Goal: Navigation & Orientation: Find specific page/section

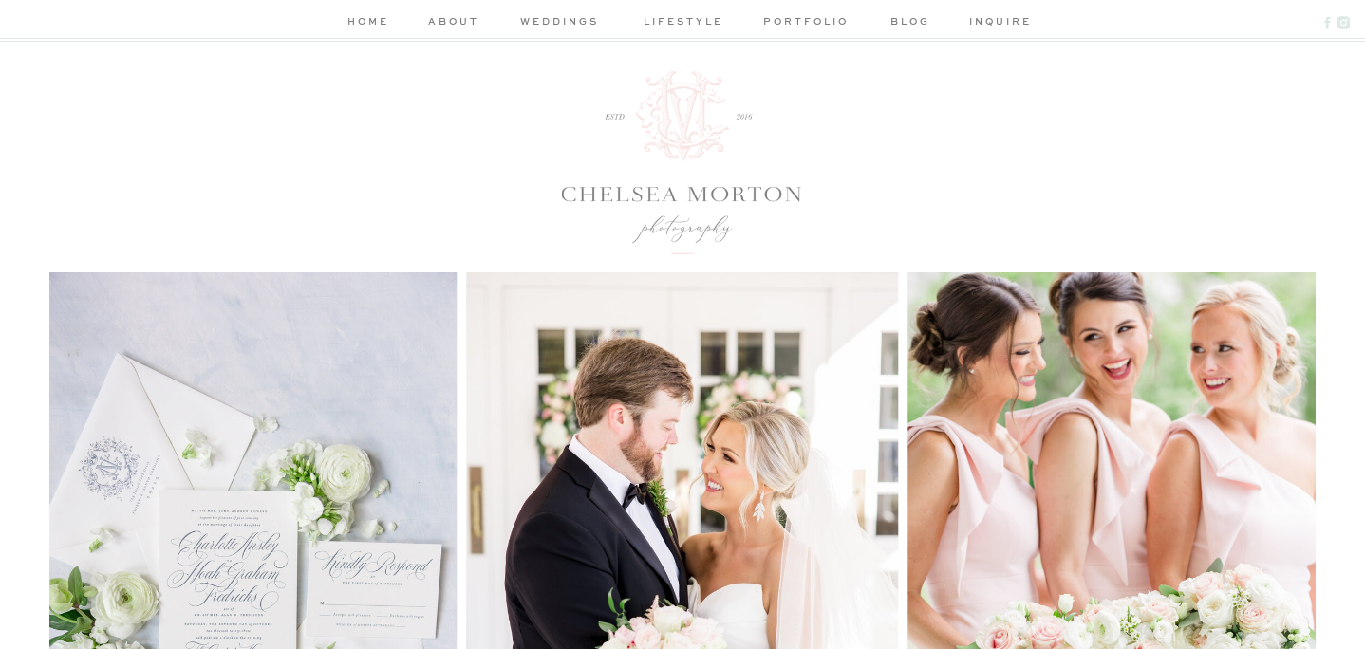
click at [1344, 22] on circle at bounding box center [1343, 23] width 5 height 5
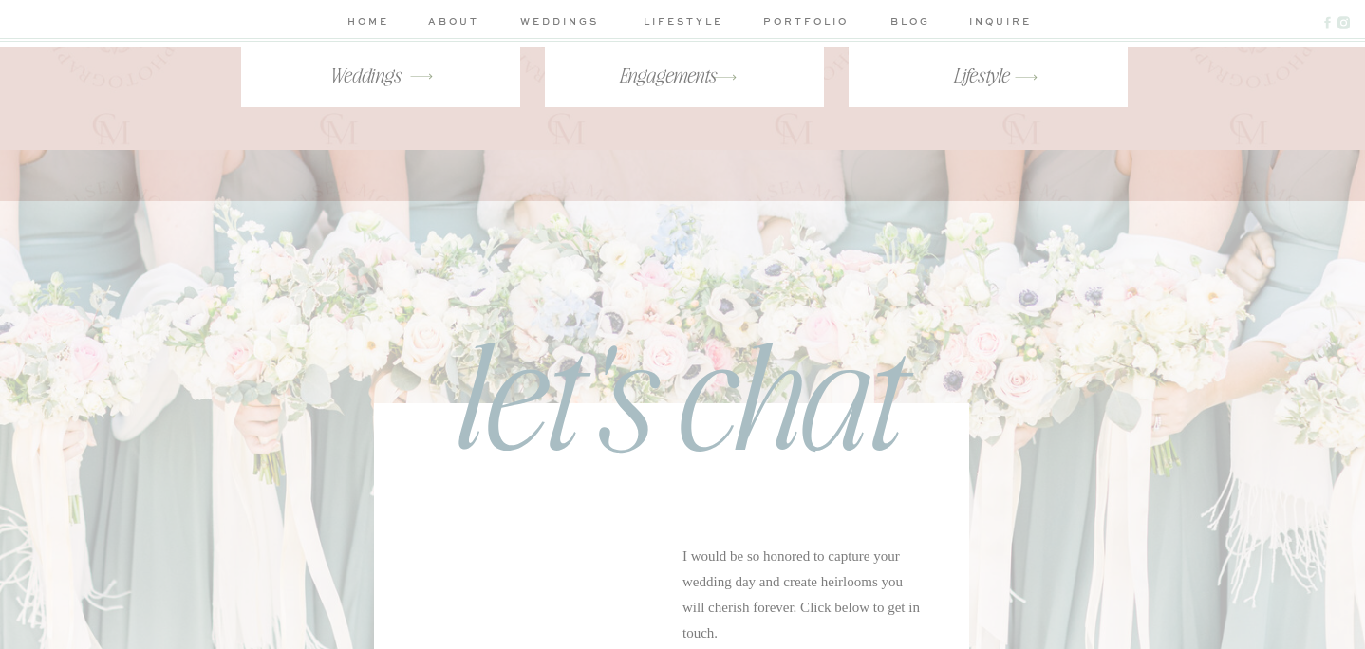
scroll to position [3974, 0]
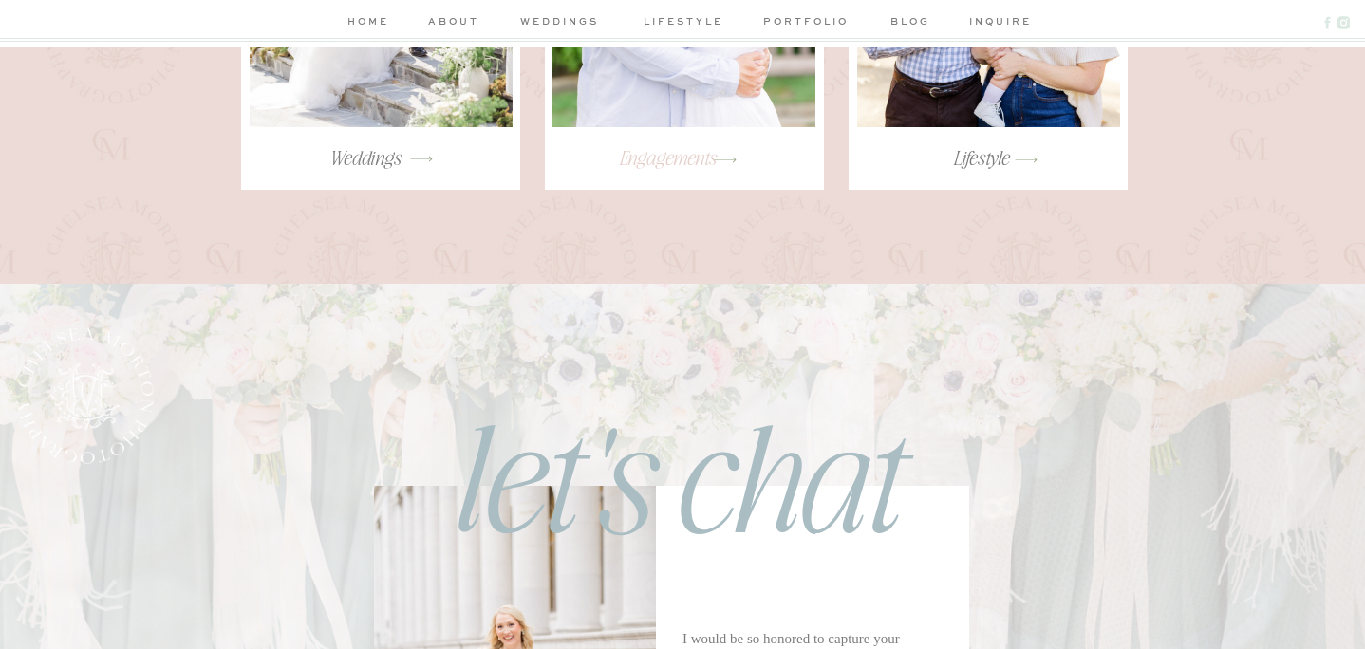
click at [655, 156] on h3 "Engagements" at bounding box center [667, 166] width 252 height 42
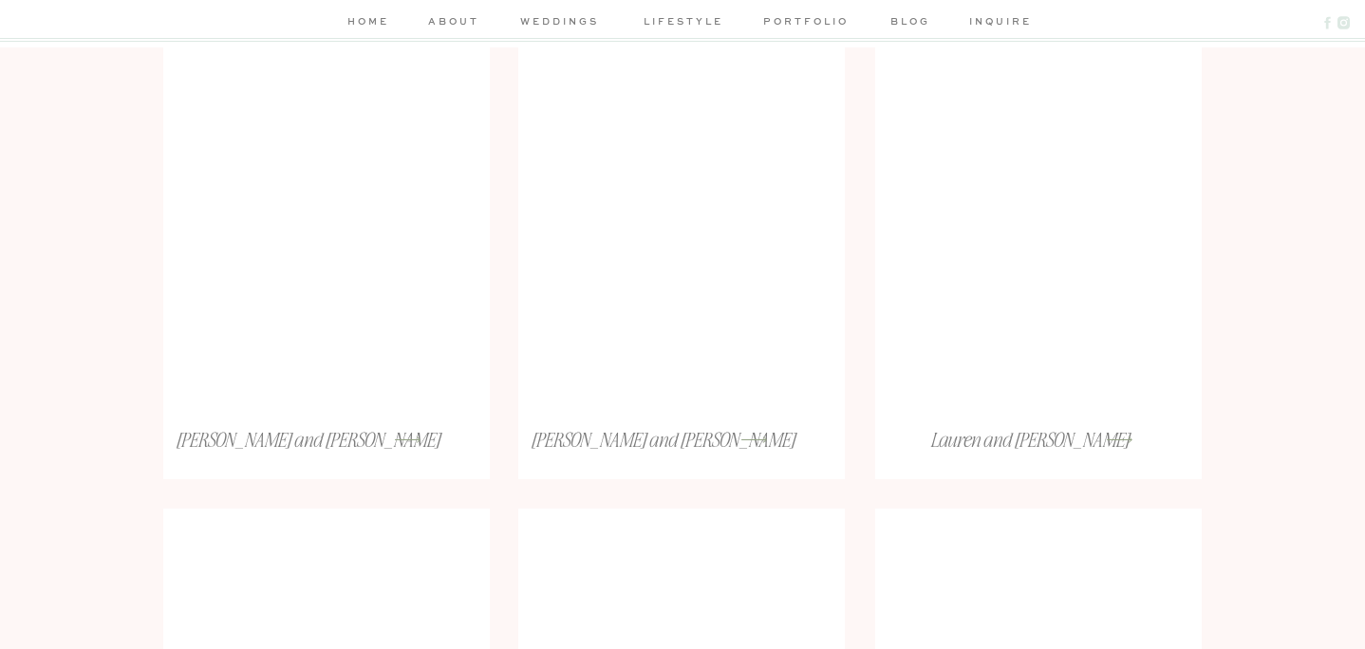
scroll to position [781, 0]
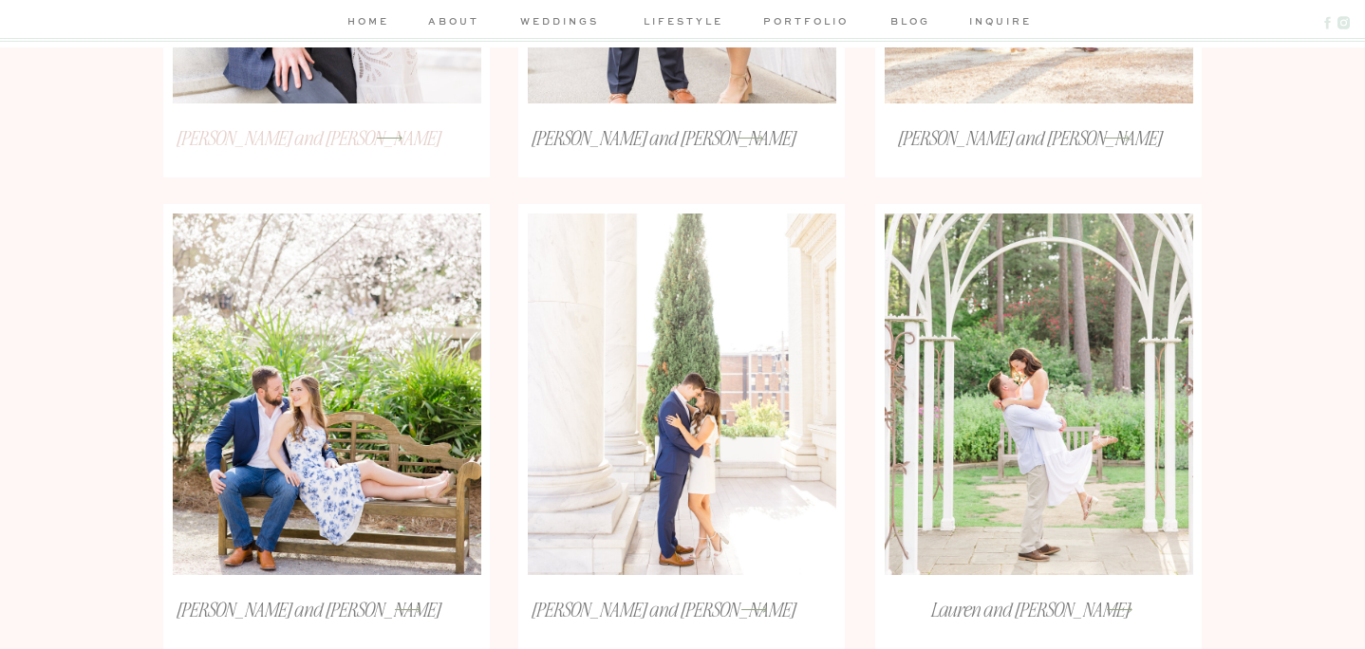
click at [347, 139] on h3 "Claire and Paul" at bounding box center [307, 137] width 296 height 25
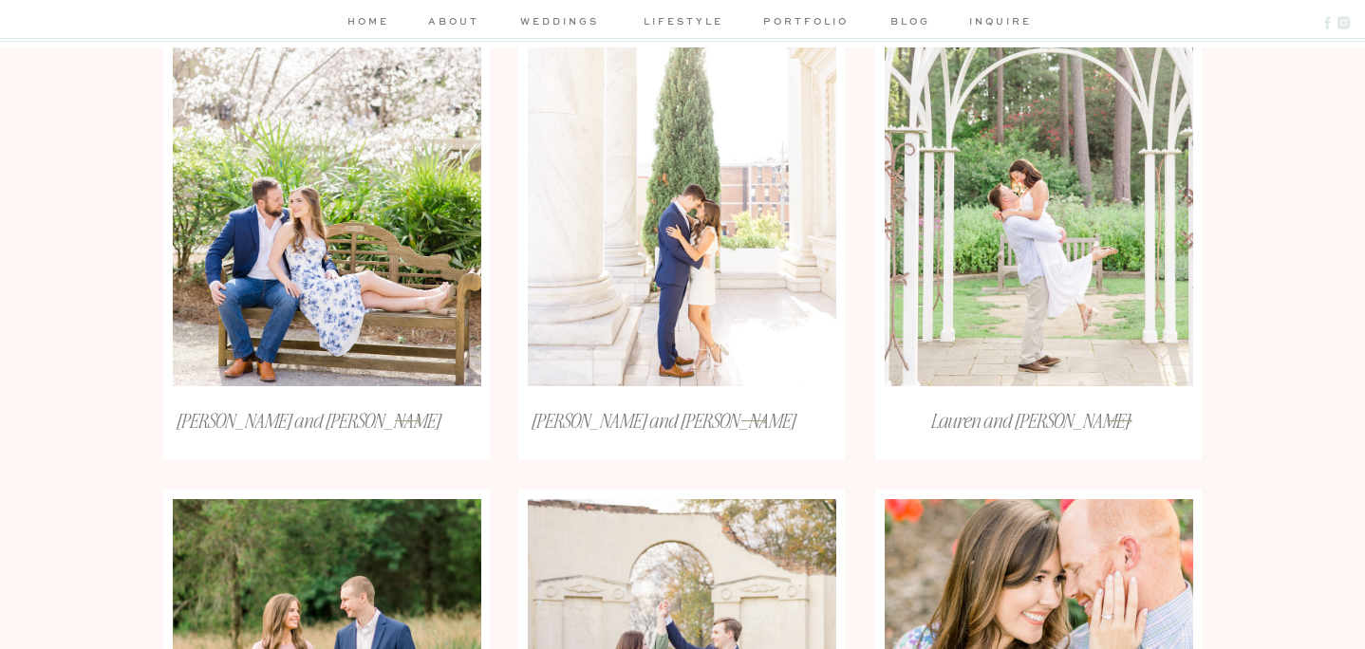
scroll to position [951, 0]
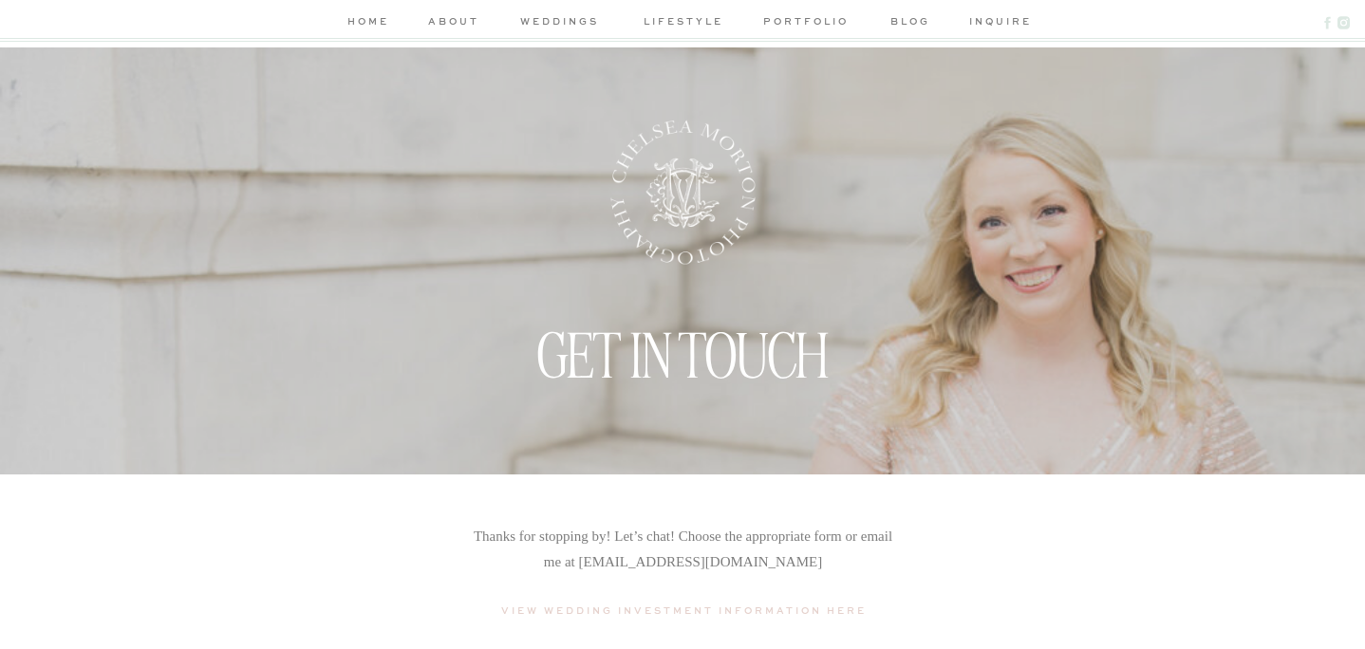
click at [822, 15] on nav "portfolio" at bounding box center [805, 23] width 90 height 20
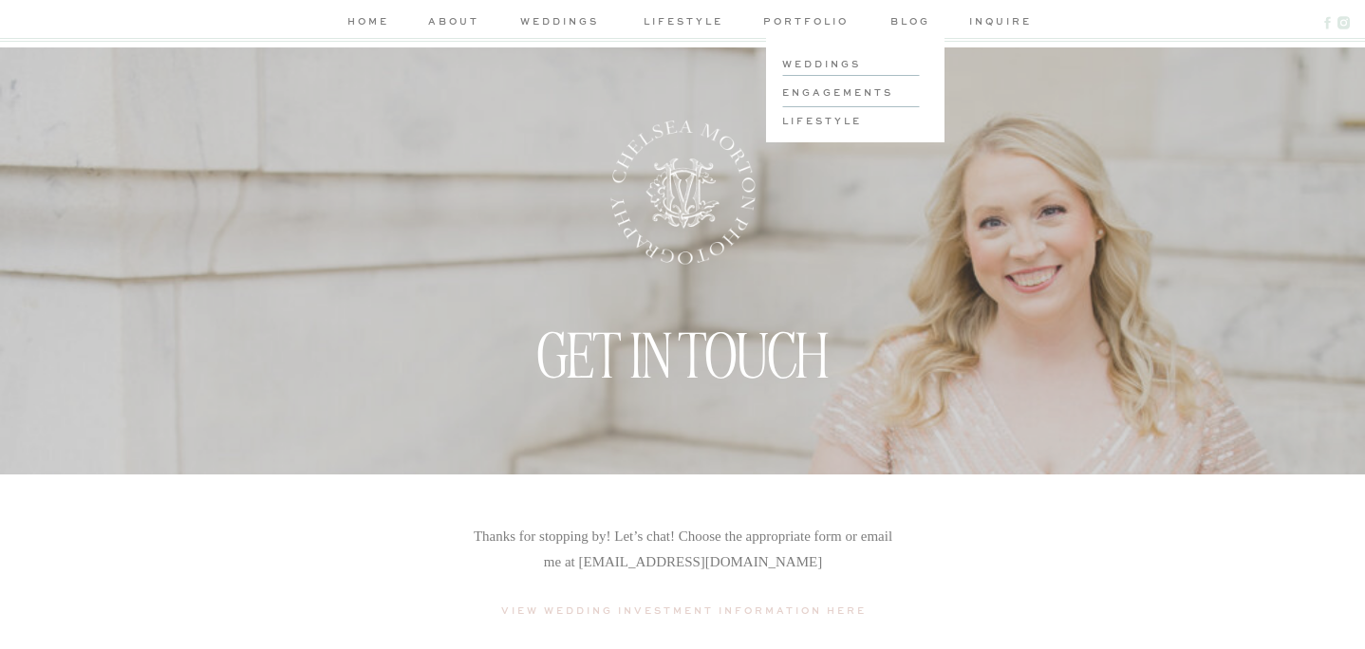
click at [823, 85] on h3 "engagements" at bounding box center [853, 91] width 143 height 14
